Goal: Task Accomplishment & Management: Manage account settings

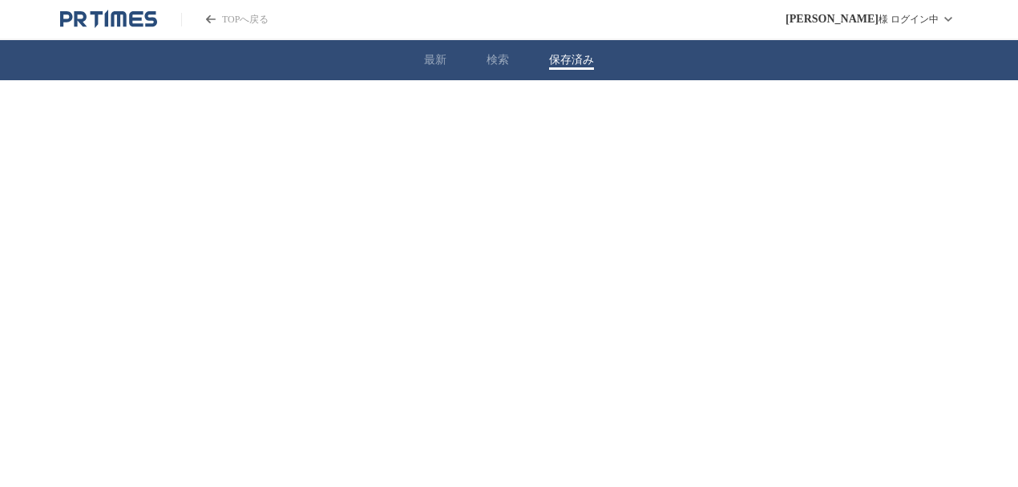
click at [592, 55] on button "保存済み" at bounding box center [571, 60] width 45 height 14
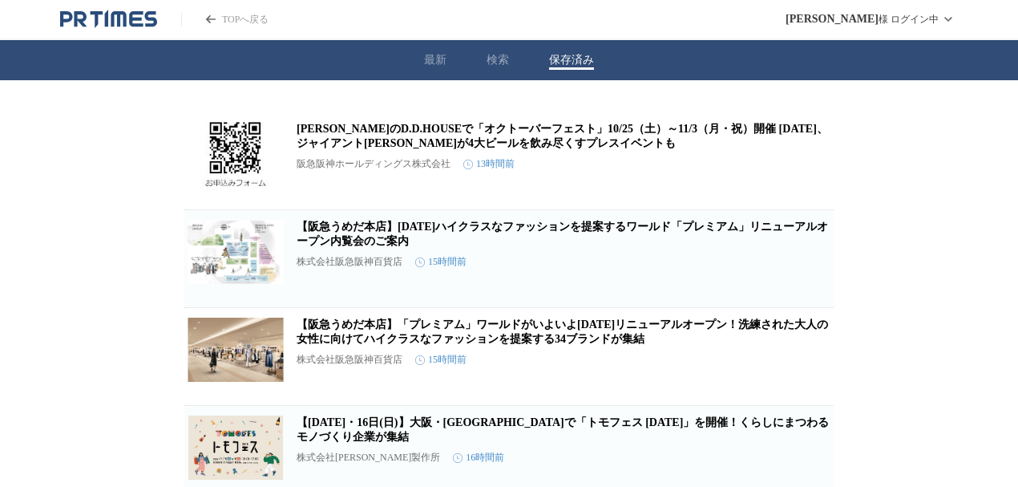
click at [457, 66] on div "最新 検索 保存済み" at bounding box center [509, 60] width 1018 height 40
click at [448, 63] on div "最新 検索 保存済み" at bounding box center [509, 60] width 1018 height 40
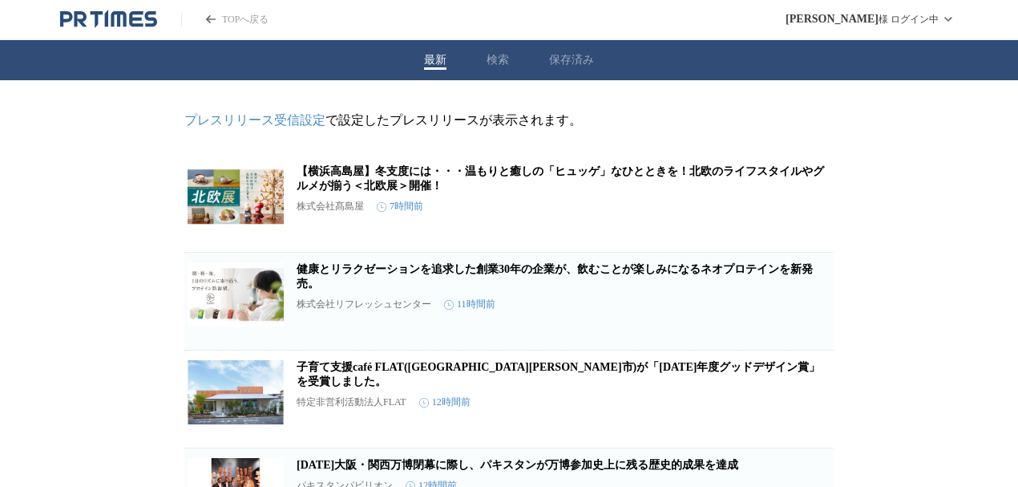
click at [438, 60] on button "最新" at bounding box center [435, 60] width 22 height 14
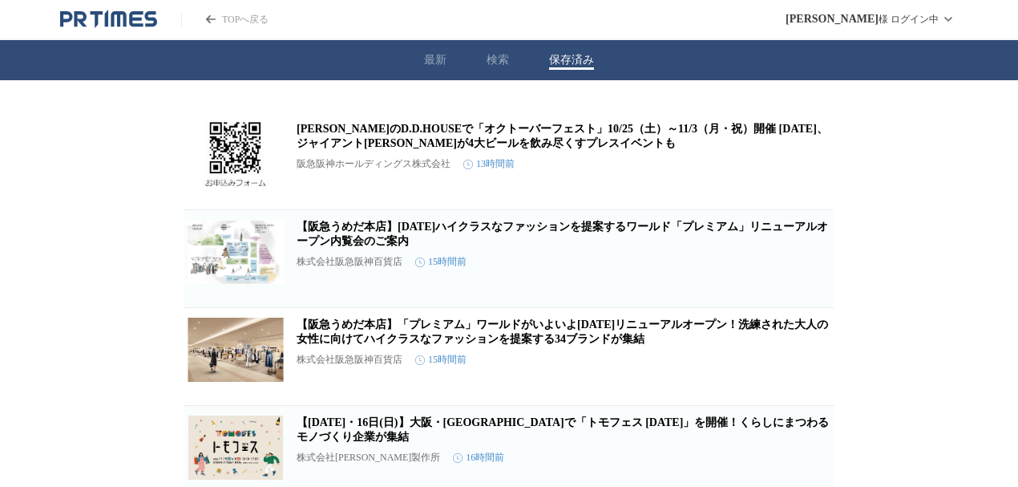
click at [591, 65] on button "保存済み" at bounding box center [571, 60] width 45 height 14
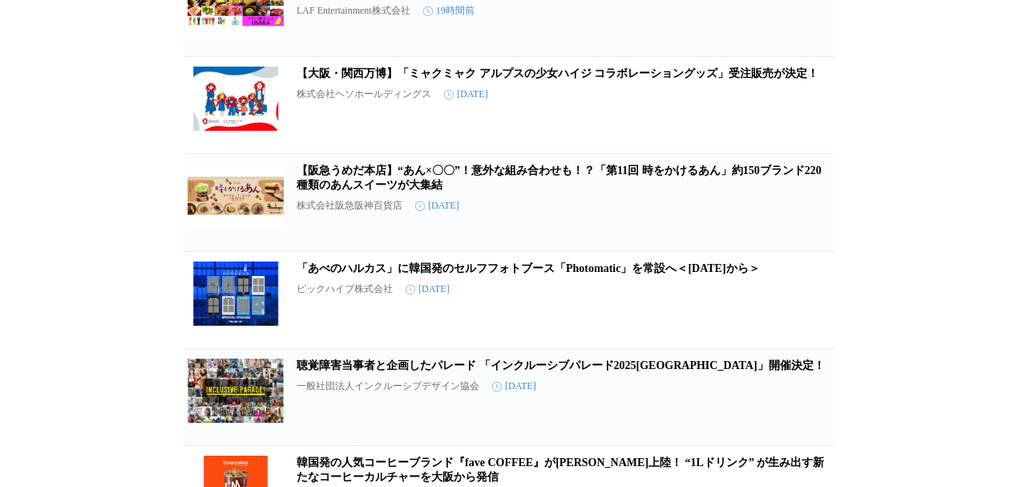
scroll to position [802, 0]
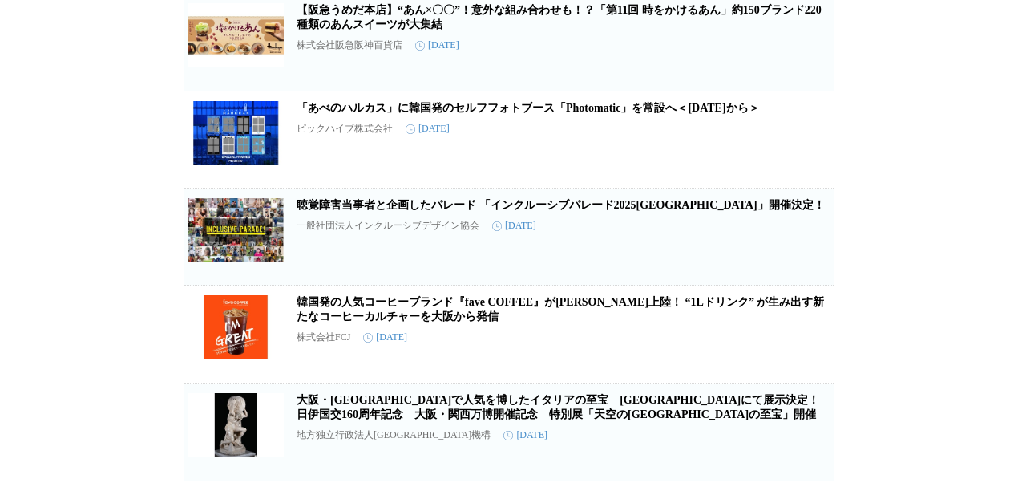
click at [803, 250] on icon "button" at bounding box center [807, 243] width 11 height 14
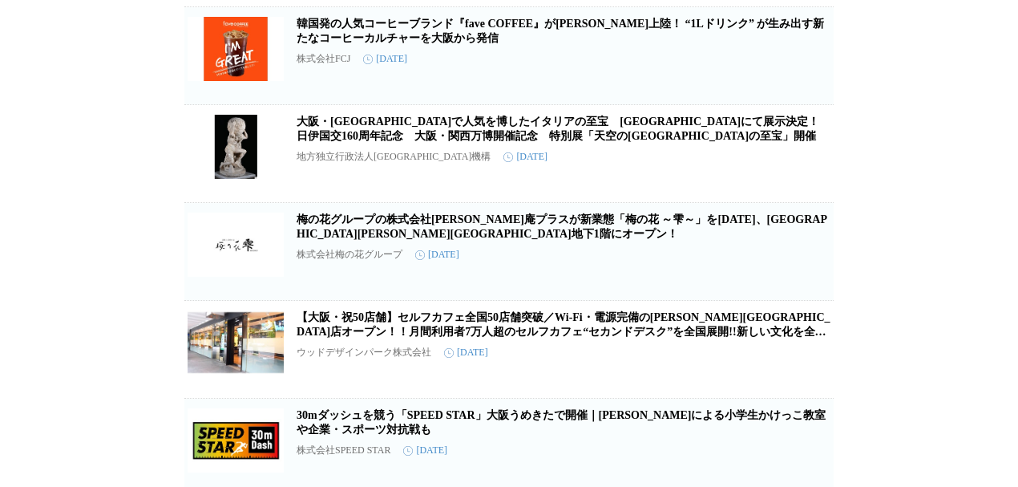
scroll to position [1122, 0]
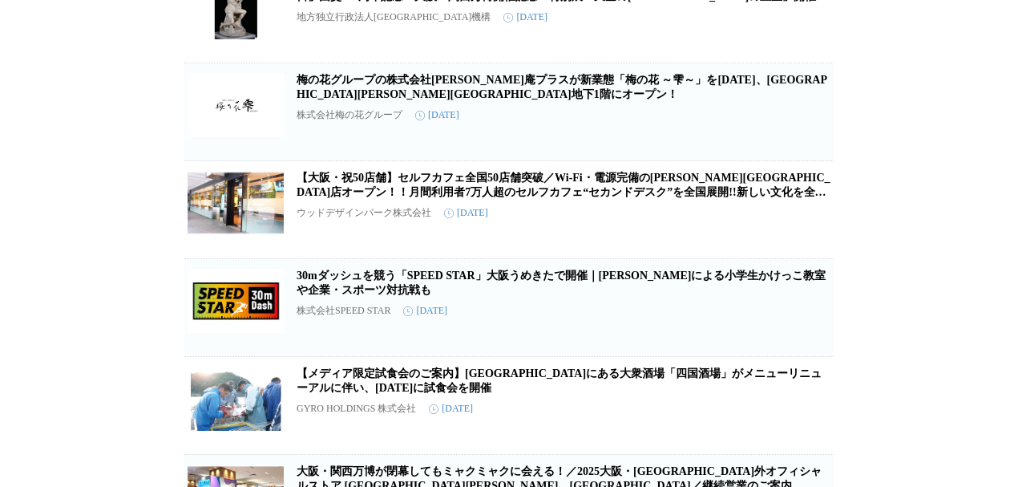
click at [805, 126] on icon "button" at bounding box center [807, 118] width 11 height 14
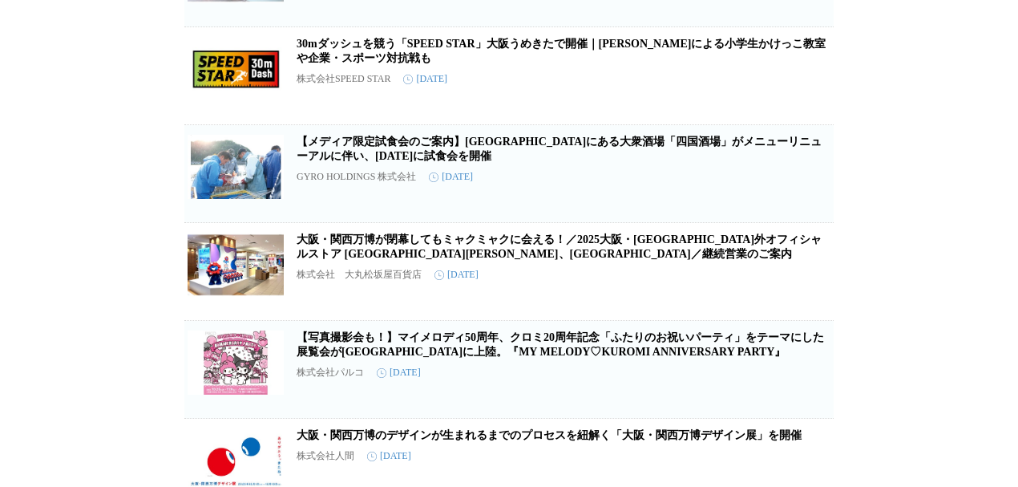
scroll to position [1335, 0]
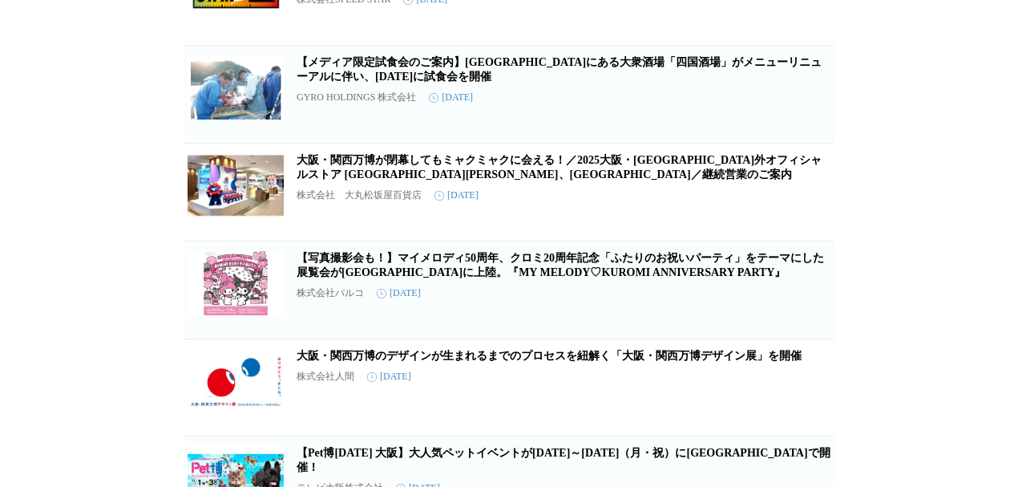
click at [802, 208] on icon "button" at bounding box center [807, 198] width 19 height 19
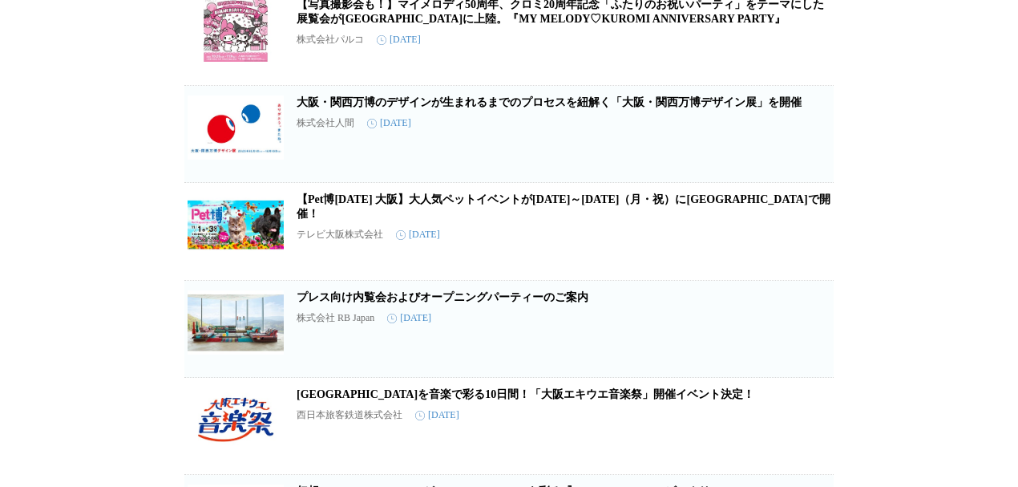
scroll to position [1463, 0]
